Goal: Task Accomplishment & Management: Manage account settings

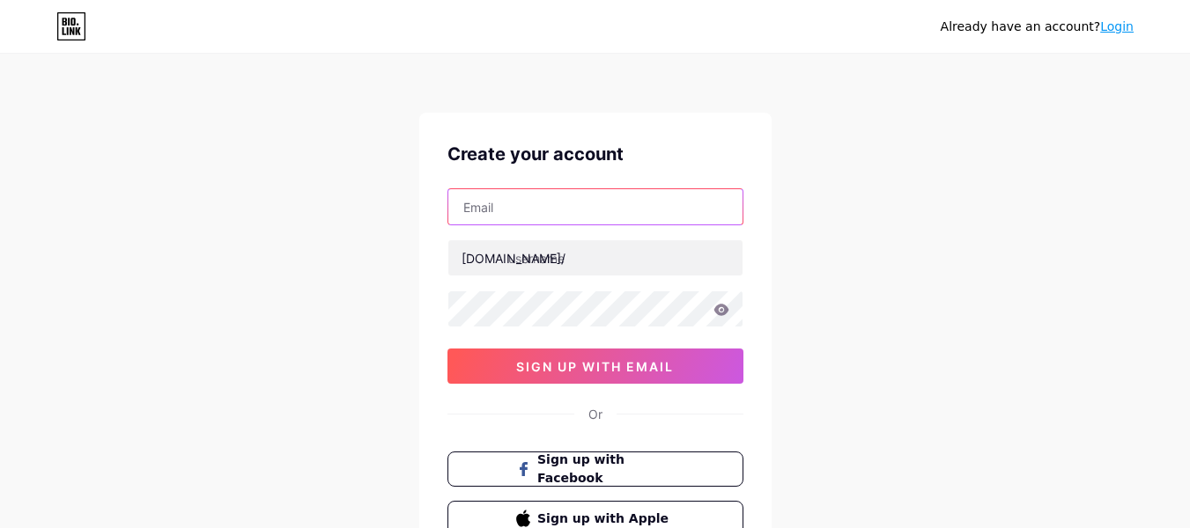
click at [536, 216] on input "text" at bounding box center [595, 206] width 294 height 35
type input "htfstore4@gmail.com"
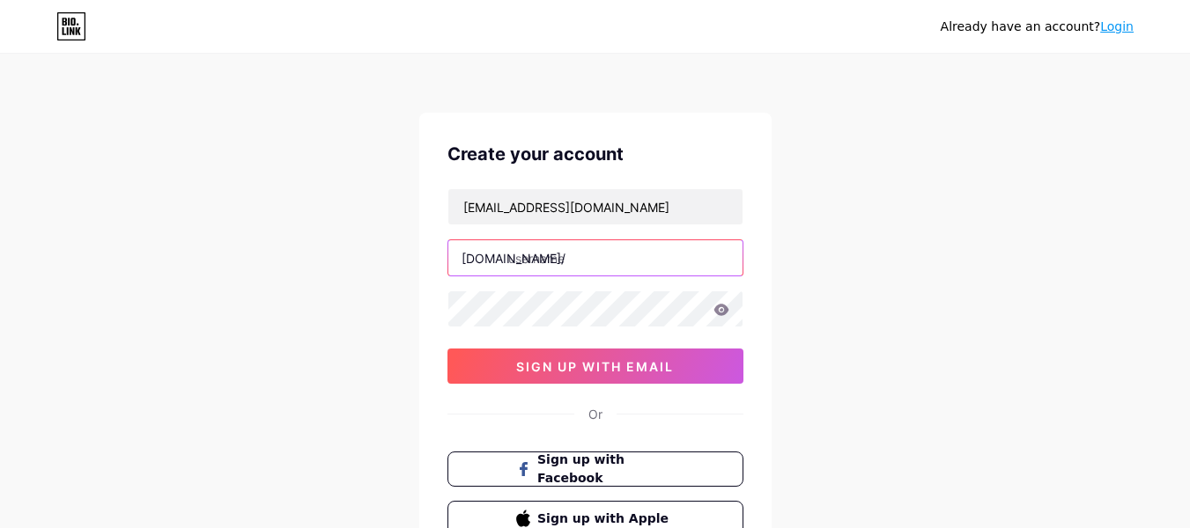
click at [565, 263] on input "text" at bounding box center [595, 257] width 294 height 35
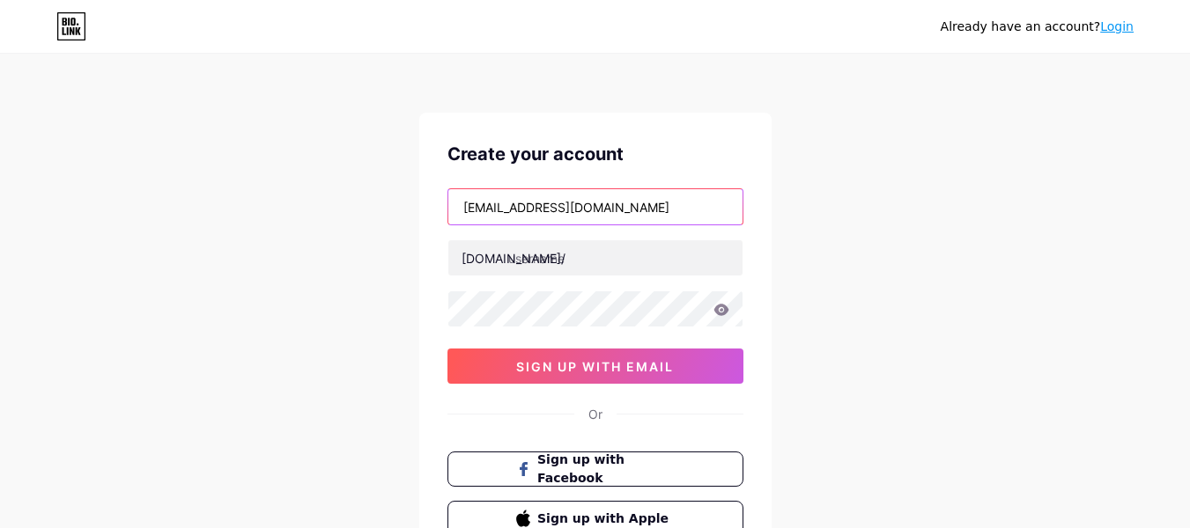
drag, startPoint x: 509, startPoint y: 206, endPoint x: 440, endPoint y: 214, distance: 70.0
click at [440, 214] on div "Create your account htfstore4@gmail.com bio.link/ 0cAFcWeA5NEV0r8vRVZqsc91aWG8D…" at bounding box center [595, 339] width 352 height 452
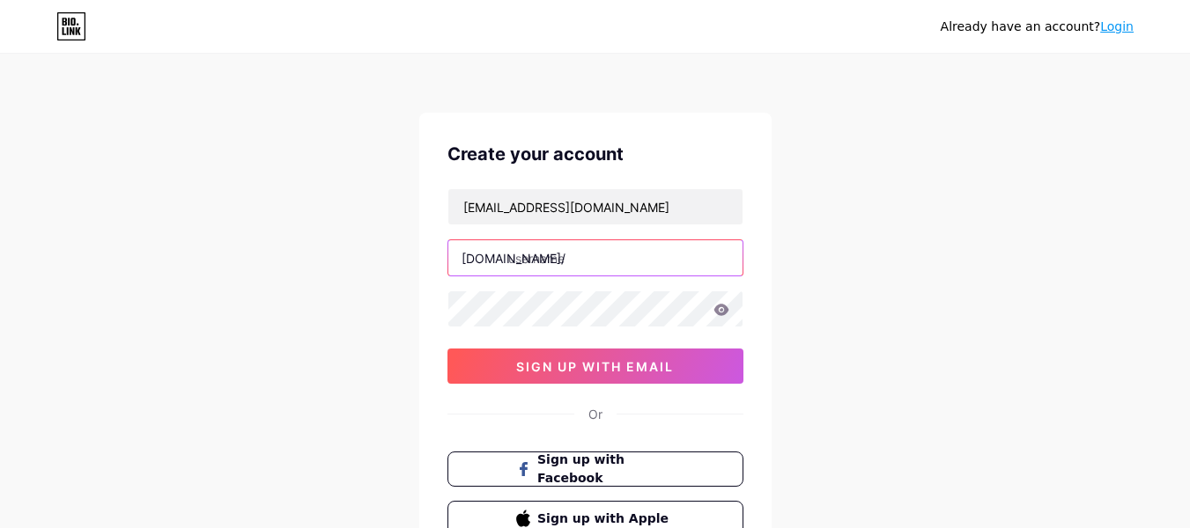
click at [542, 262] on input "text" at bounding box center [595, 257] width 294 height 35
paste input "htfstore"
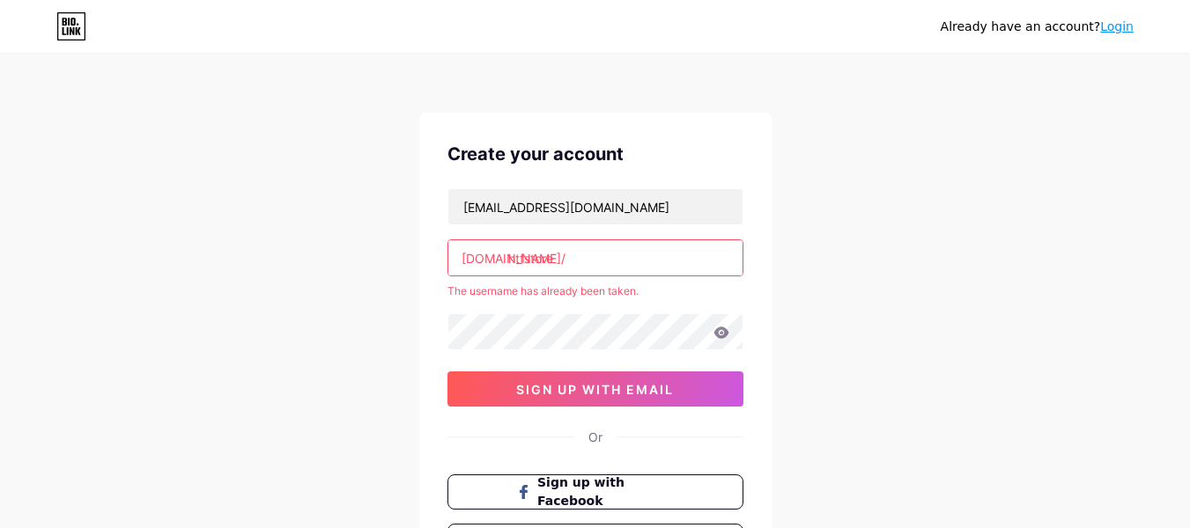
type input "htfstore"
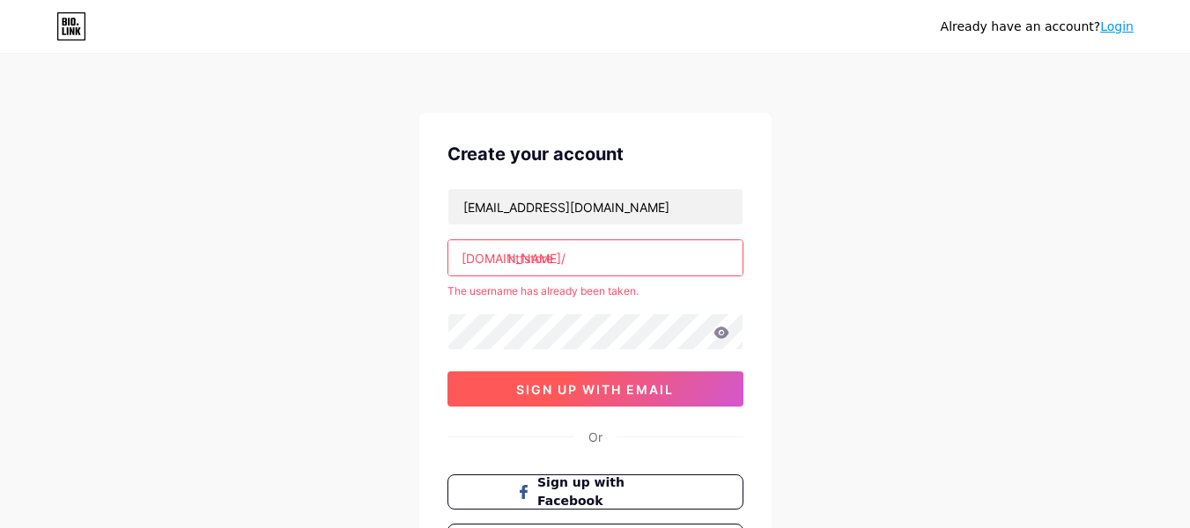
click at [587, 395] on span "sign up with email" at bounding box center [595, 389] width 158 height 15
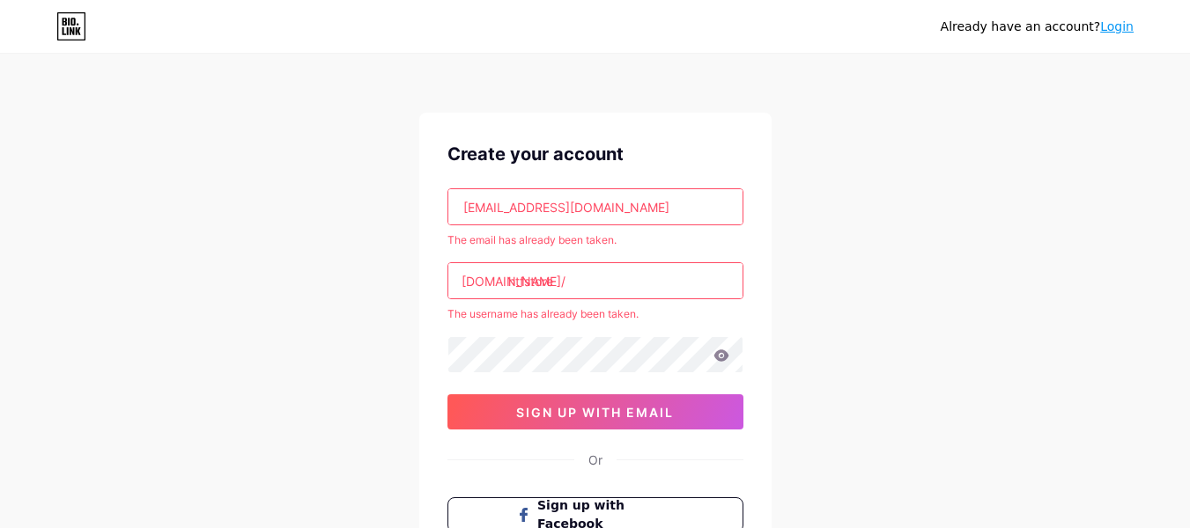
click at [1120, 29] on link "Login" at bounding box center [1116, 26] width 33 height 14
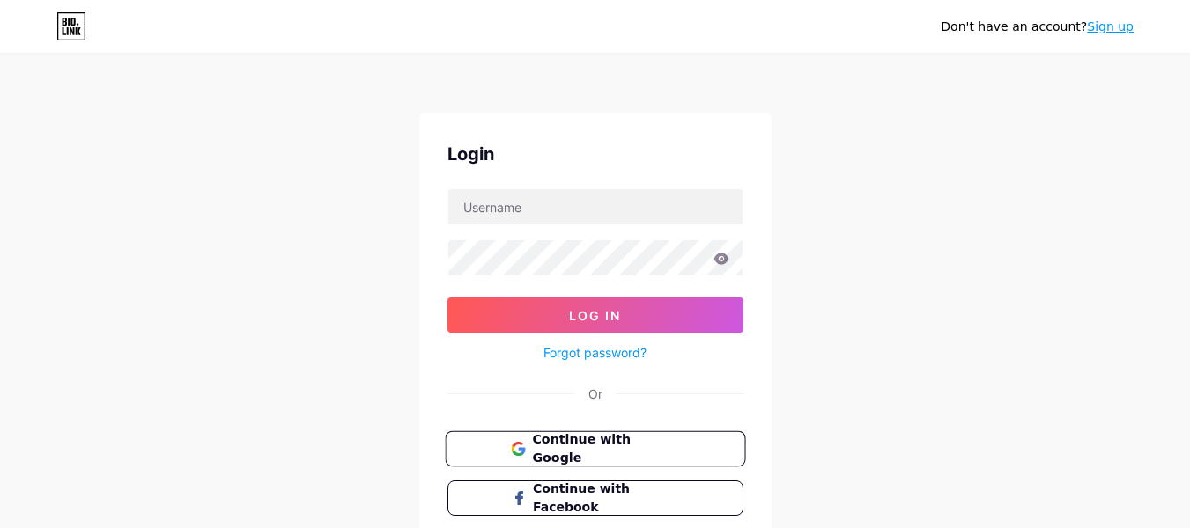
click at [595, 435] on button "Continue with Google" at bounding box center [595, 450] width 300 height 36
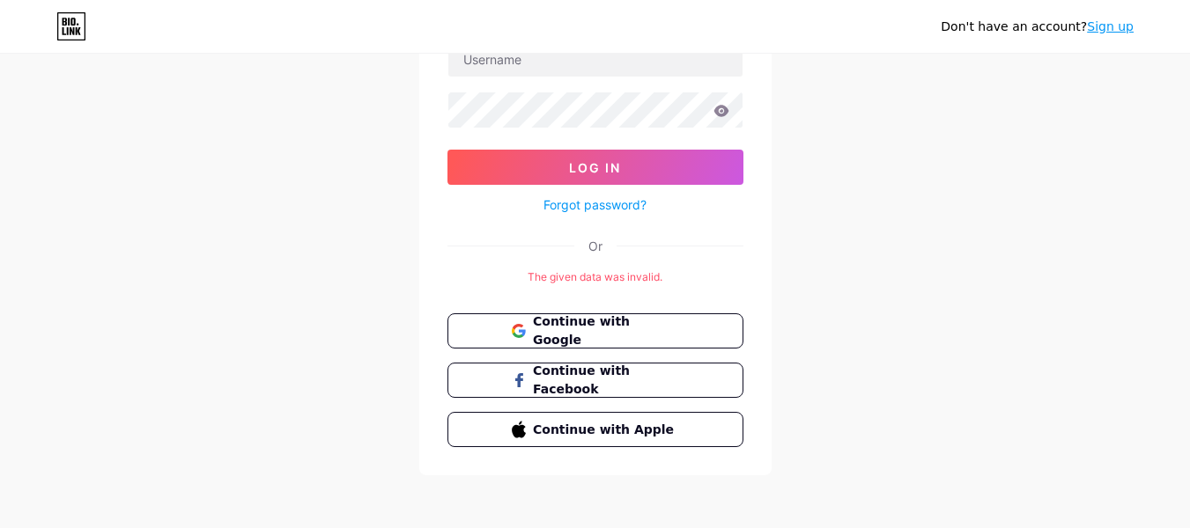
scroll to position [151, 0]
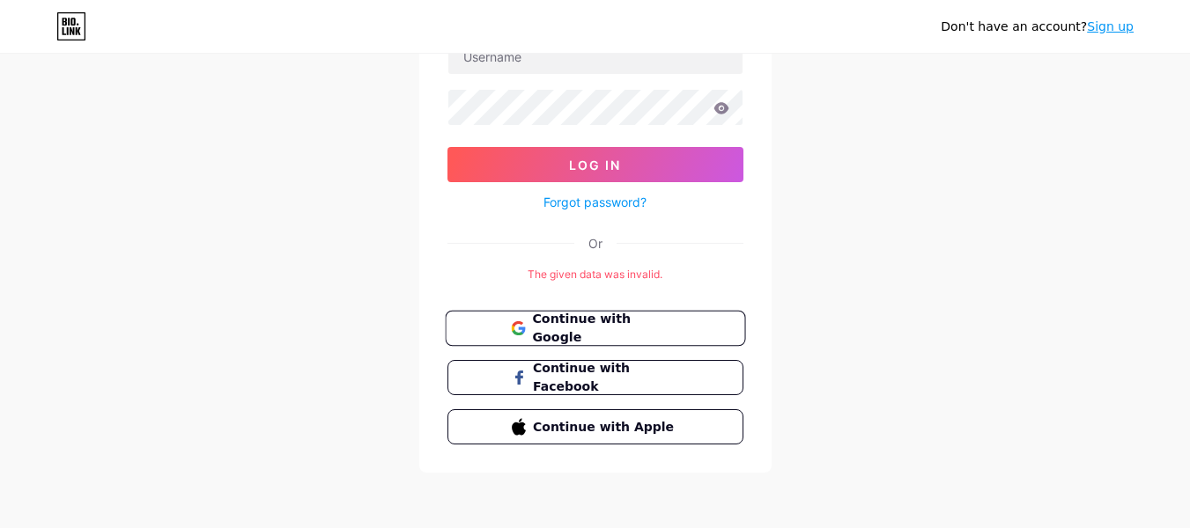
click at [651, 317] on button "Continue with Google" at bounding box center [595, 329] width 300 height 36
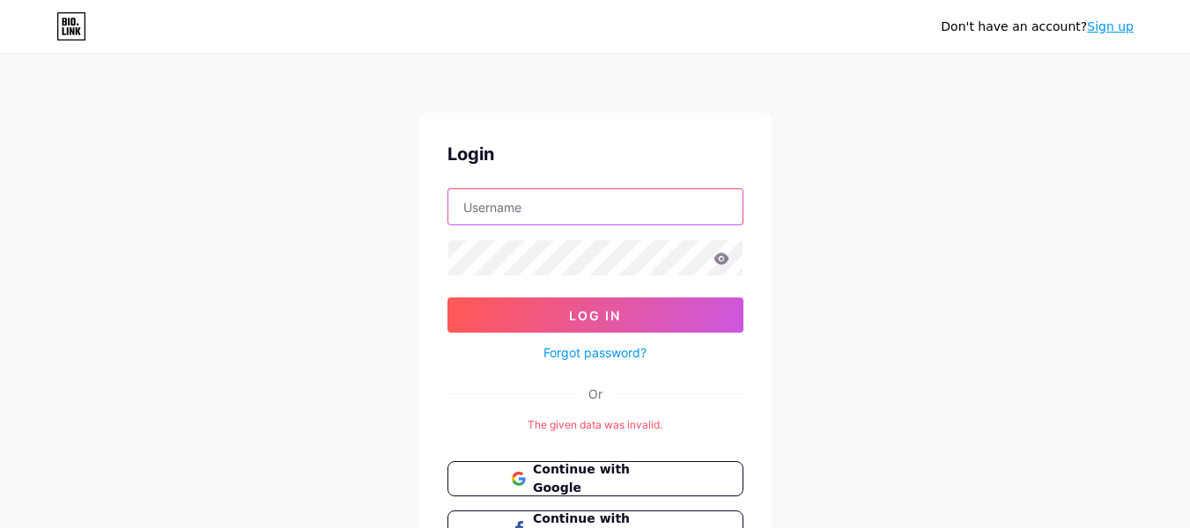
click at [551, 215] on input "text" at bounding box center [595, 206] width 294 height 35
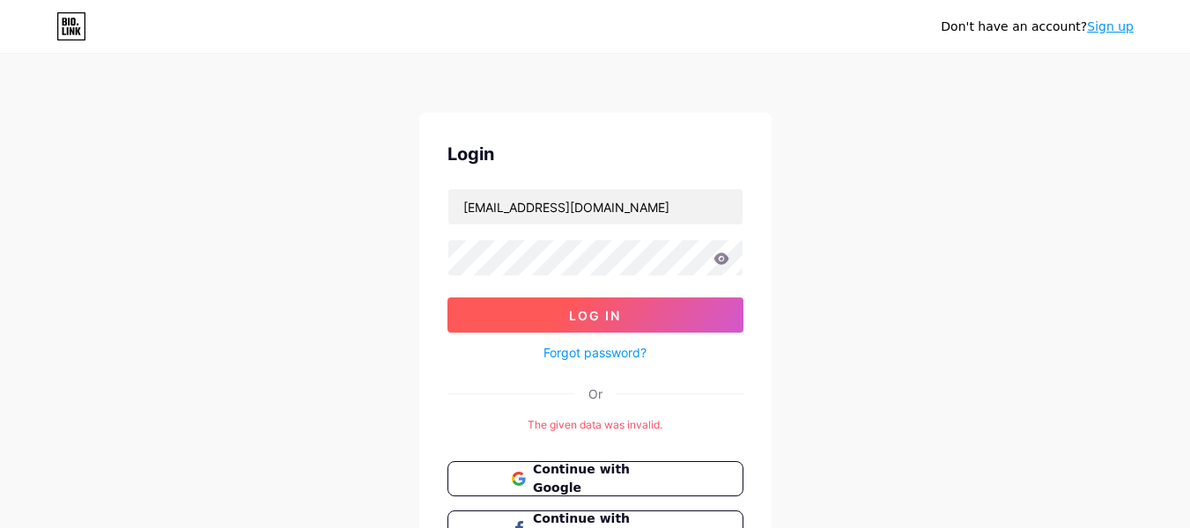
click at [589, 302] on button "Log In" at bounding box center [595, 315] width 296 height 35
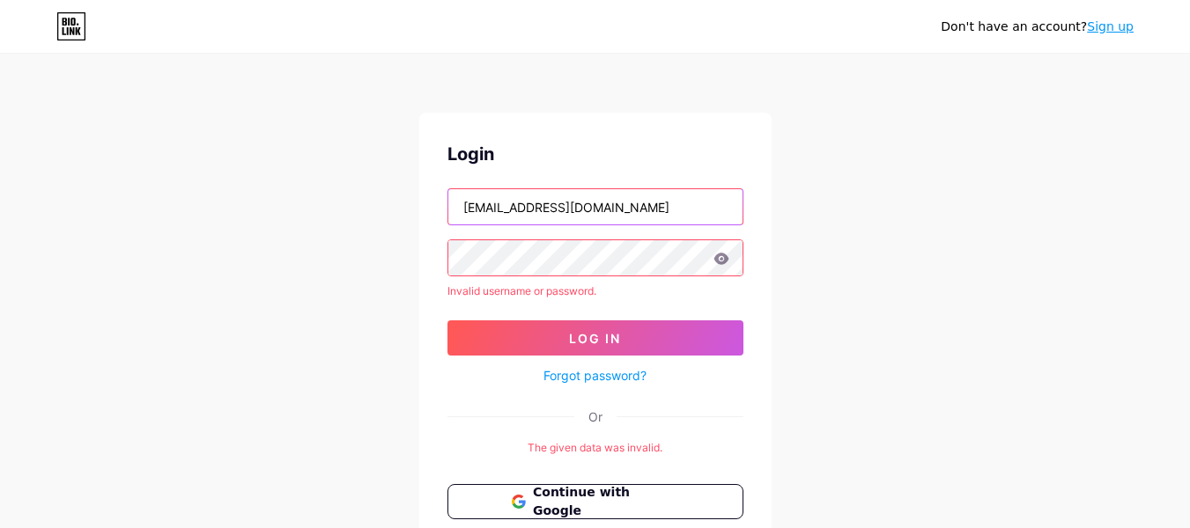
drag, startPoint x: 512, startPoint y: 208, endPoint x: 668, endPoint y: 212, distance: 156.0
click at [668, 212] on input "[EMAIL_ADDRESS][DOMAIN_NAME]" at bounding box center [595, 206] width 294 height 35
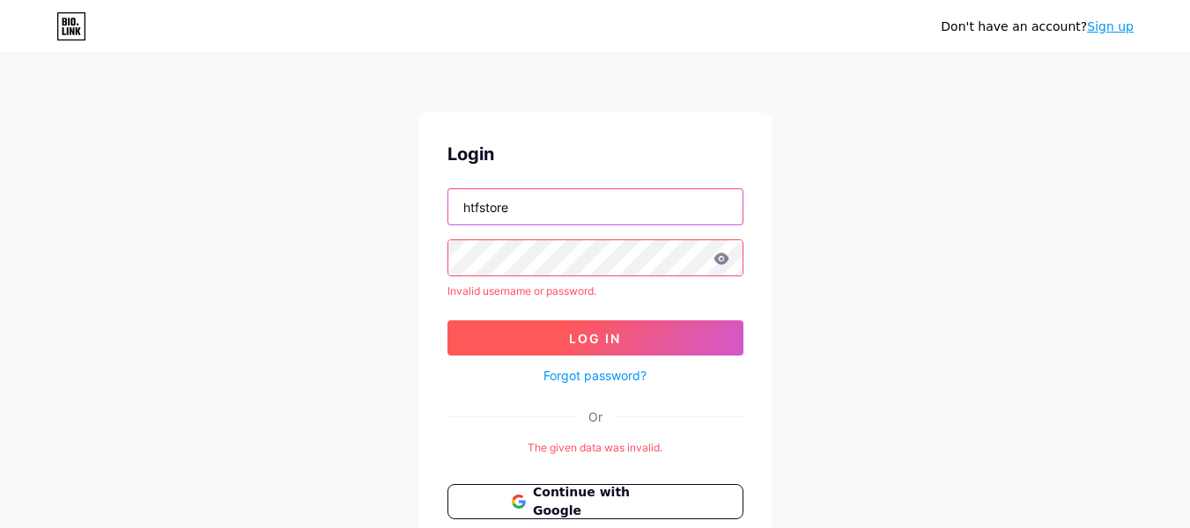
type input "htfstore"
click at [620, 336] on span "Log In" at bounding box center [595, 338] width 52 height 15
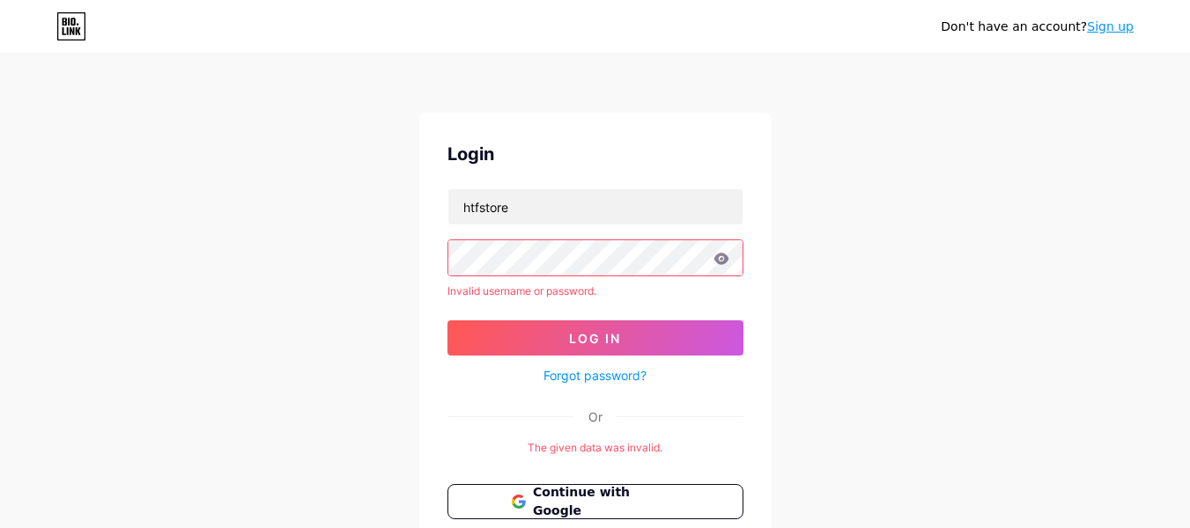
click at [901, 292] on div "Don't have an account? Sign up Login htfstore Invalid username or password. Log…" at bounding box center [595, 351] width 1190 height 703
click at [72, 30] on icon at bounding box center [71, 26] width 30 height 28
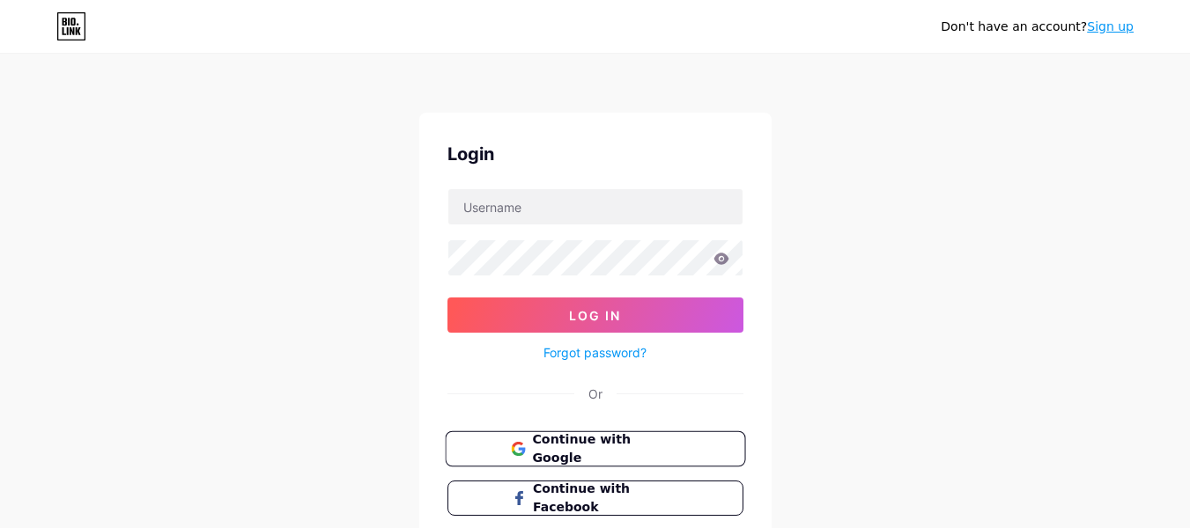
click at [598, 443] on span "Continue with Google" at bounding box center [605, 450] width 147 height 38
